Goal: Check status: Check status

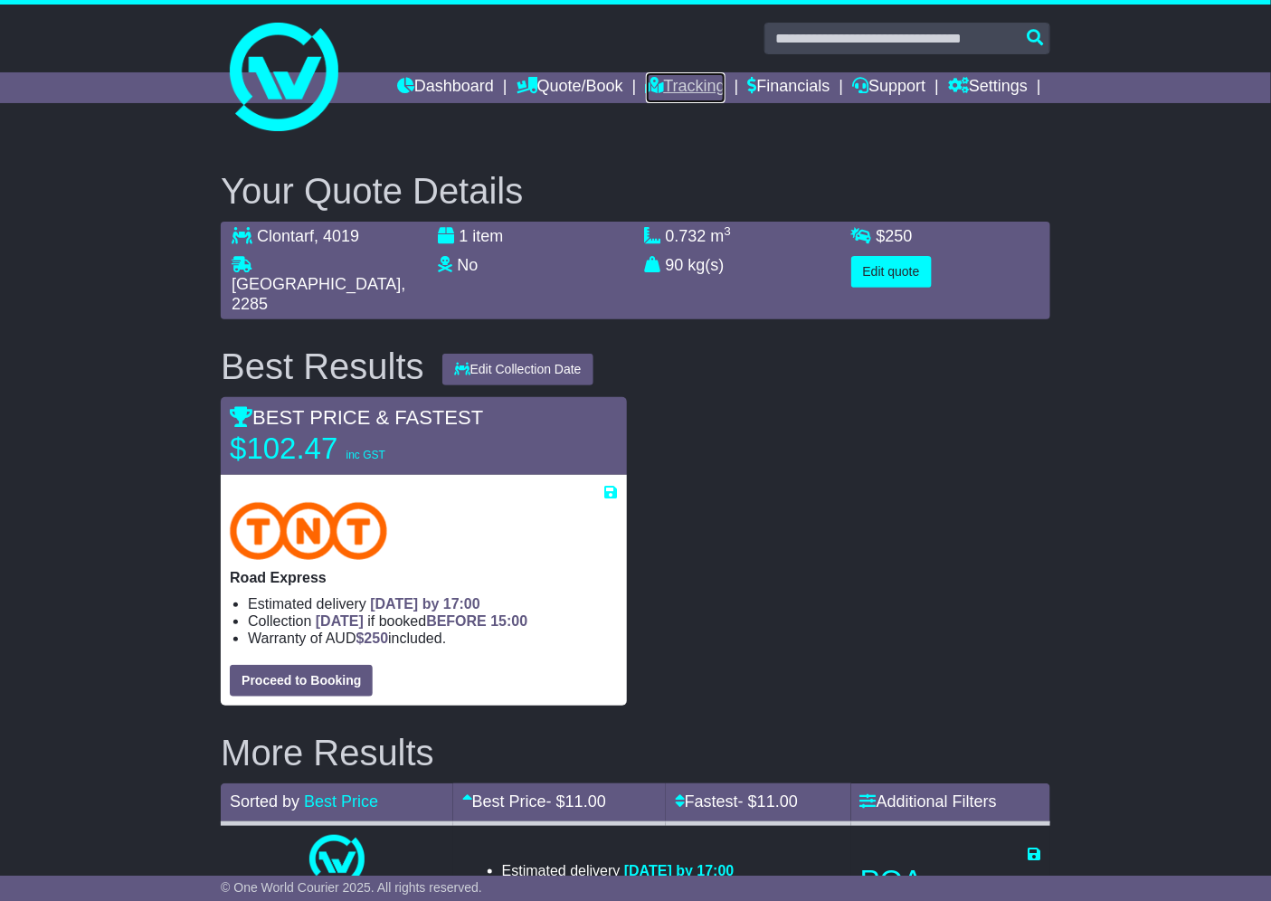
click at [695, 81] on link "Tracking" at bounding box center [686, 87] width 80 height 31
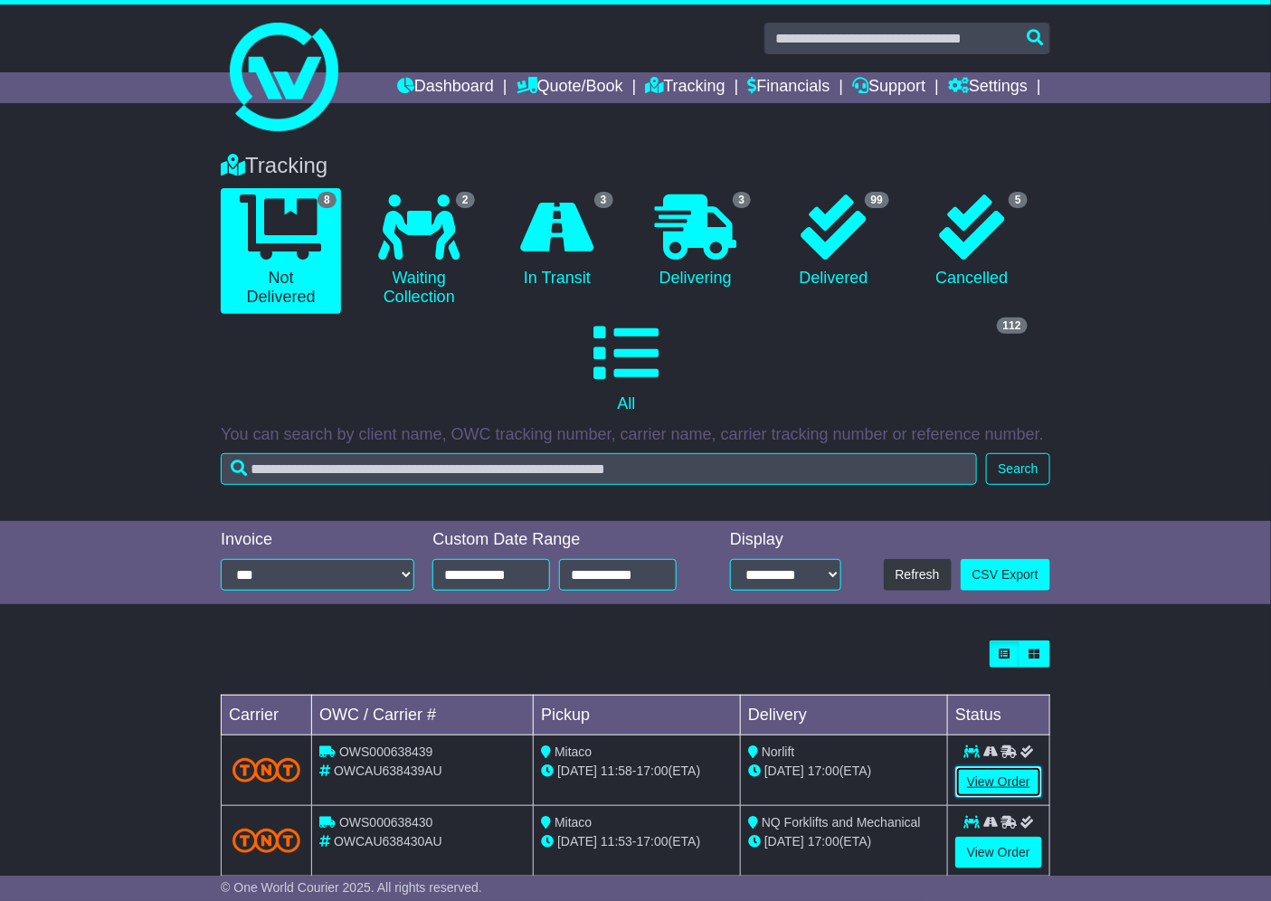
click at [1004, 779] on link "View Order" at bounding box center [999, 782] width 87 height 32
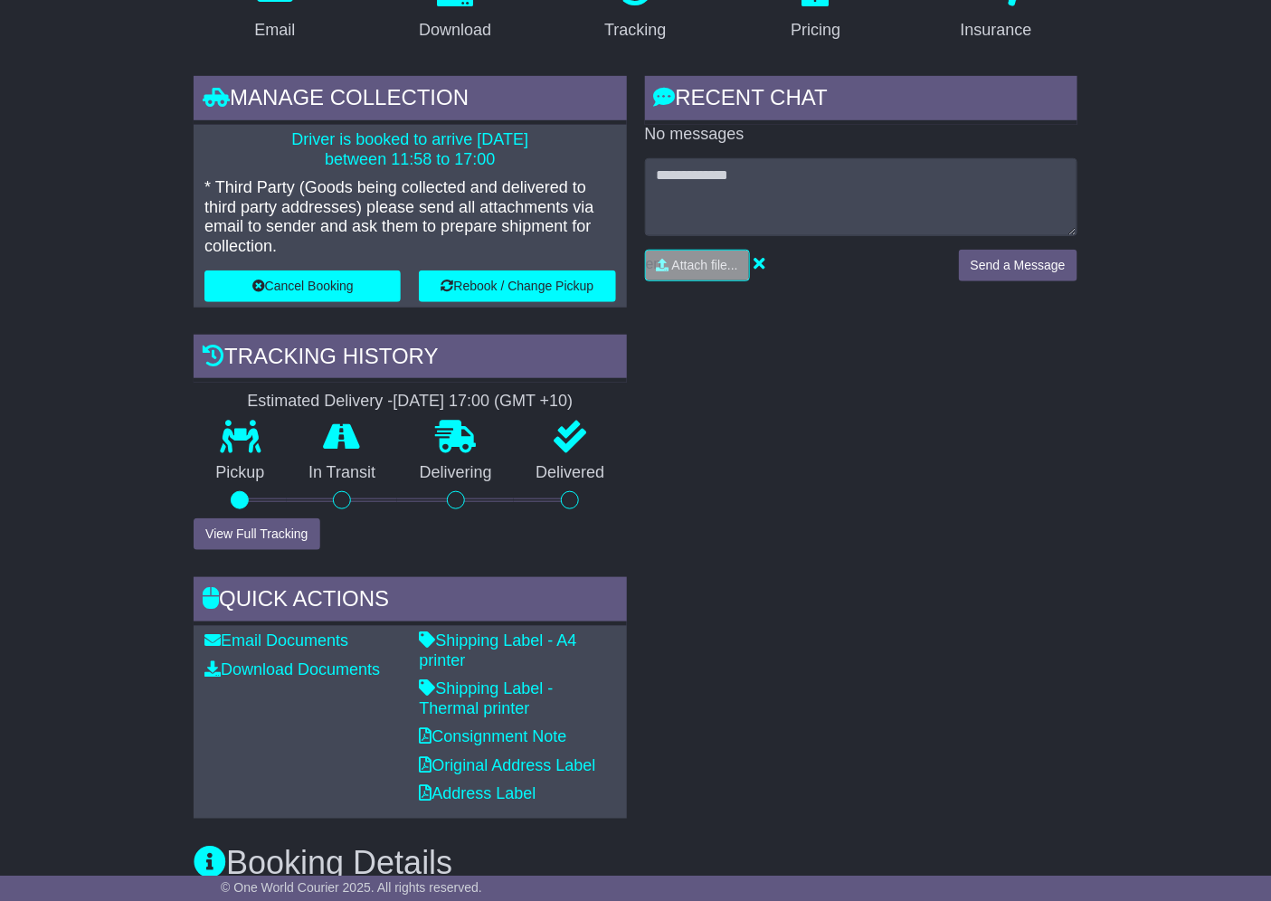
scroll to position [301, 0]
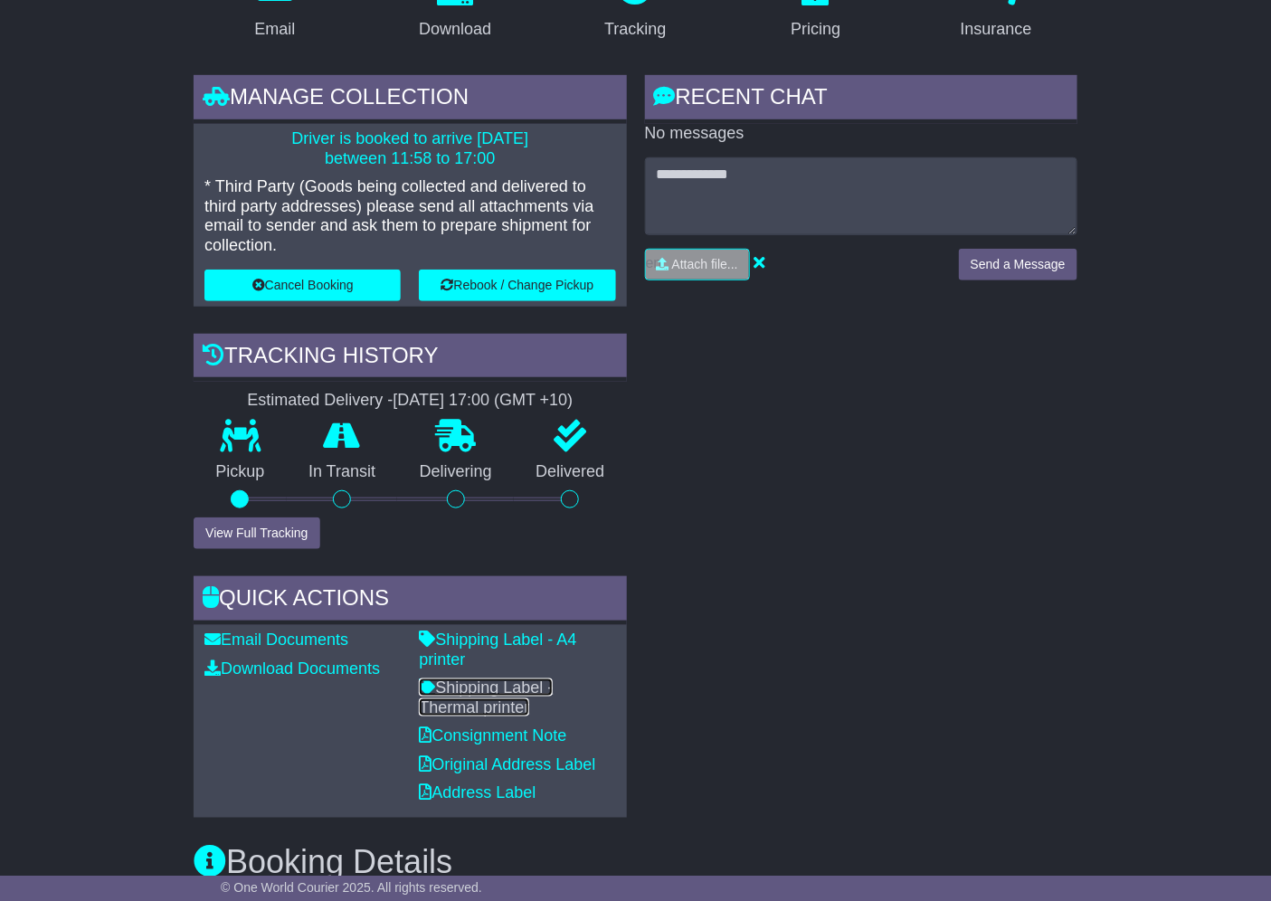
click at [484, 682] on link "Shipping Label - Thermal printer" at bounding box center [486, 698] width 134 height 38
